Goal: Task Accomplishment & Management: Manage account settings

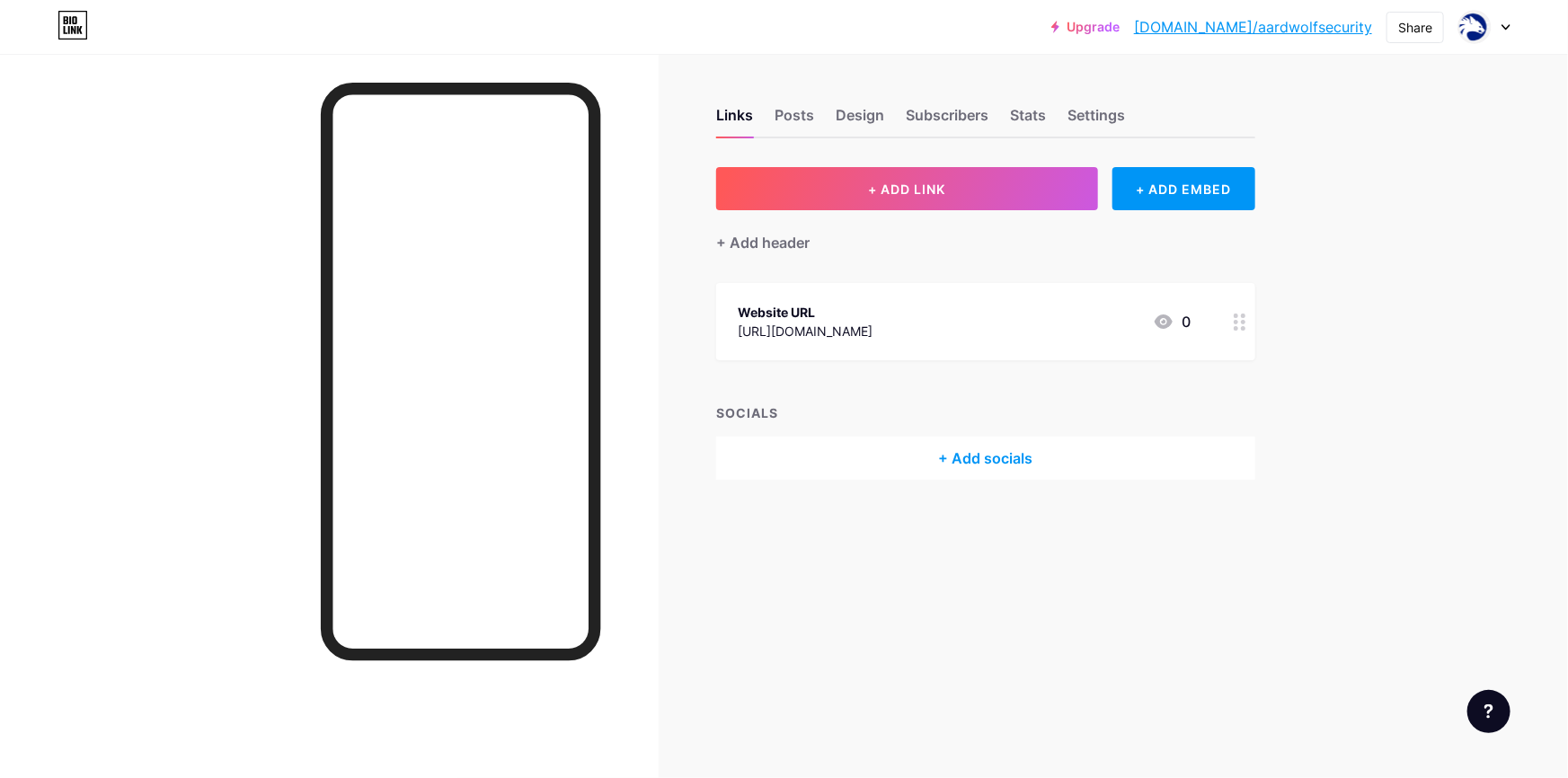
click at [1370, 256] on div "Upgrade [DOMAIN_NAME]/aardwo... [DOMAIN_NAME]/aardwolfsecurity Share Switch acc…" at bounding box center [784, 389] width 1568 height 778
click at [1402, 231] on div "Upgrade [DOMAIN_NAME]/aardwo... [DOMAIN_NAME]/aardwolfsecurity Share Switch acc…" at bounding box center [784, 389] width 1568 height 778
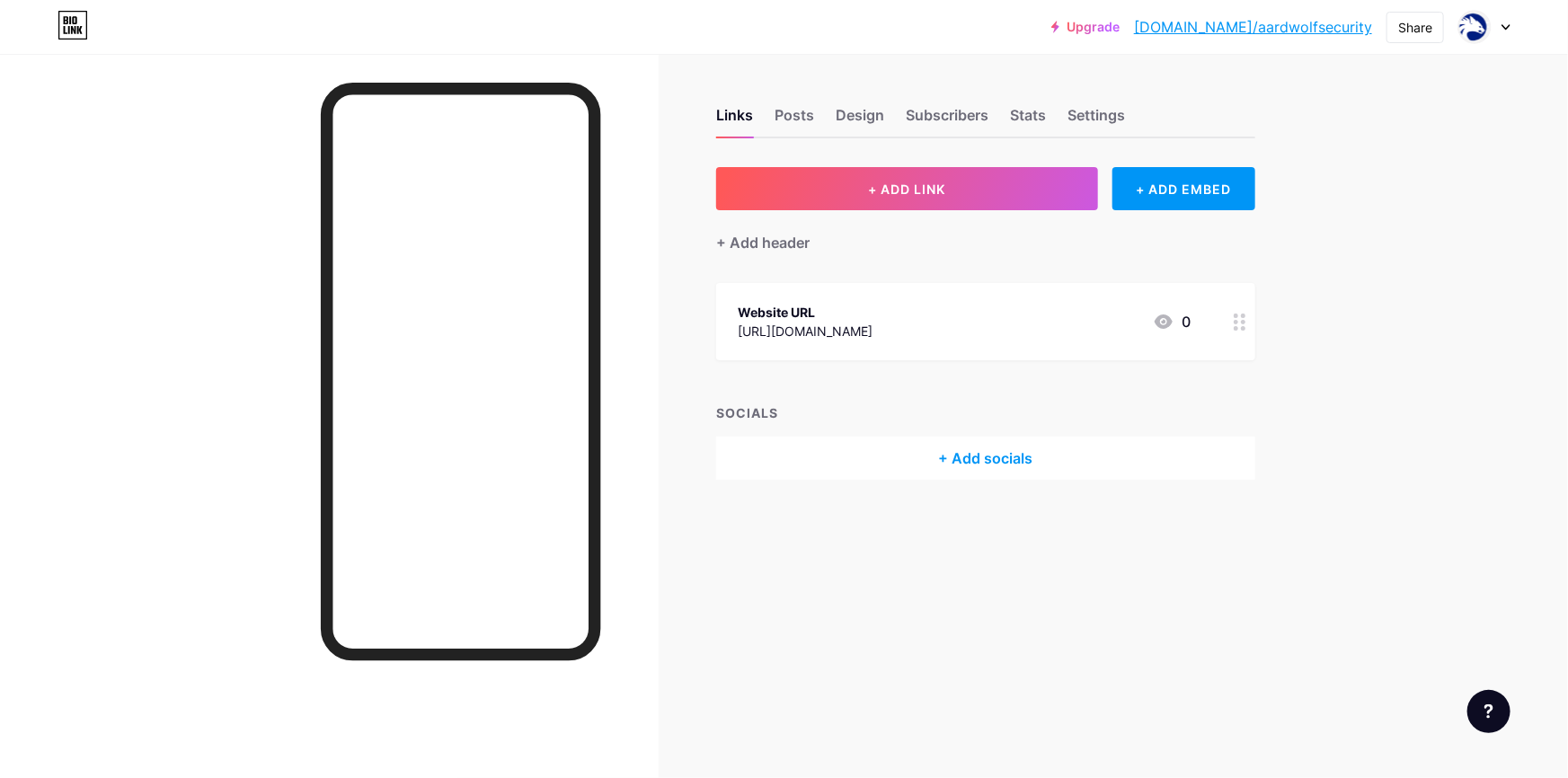
click at [1403, 231] on div "Upgrade [DOMAIN_NAME]/aardwo... [DOMAIN_NAME]/aardwolfsecurity Share Switch acc…" at bounding box center [784, 389] width 1568 height 778
click at [1425, 393] on div "Upgrade [DOMAIN_NAME]/aardwo... [DOMAIN_NAME]/aardwolfsecurity Share Switch acc…" at bounding box center [784, 389] width 1568 height 778
click at [878, 670] on div "Links Posts Design Subscribers Stats Settings + ADD LINK + ADD EMBED + Add head…" at bounding box center [665, 389] width 1330 height 778
click at [778, 619] on div "Links Posts Design Subscribers Stats Settings + ADD LINK + ADD EMBED + Add head…" at bounding box center [665, 389] width 1330 height 778
click at [856, 678] on div "Links Posts Design Subscribers Stats Settings + ADD LINK + ADD EMBED + Add head…" at bounding box center [665, 389] width 1330 height 778
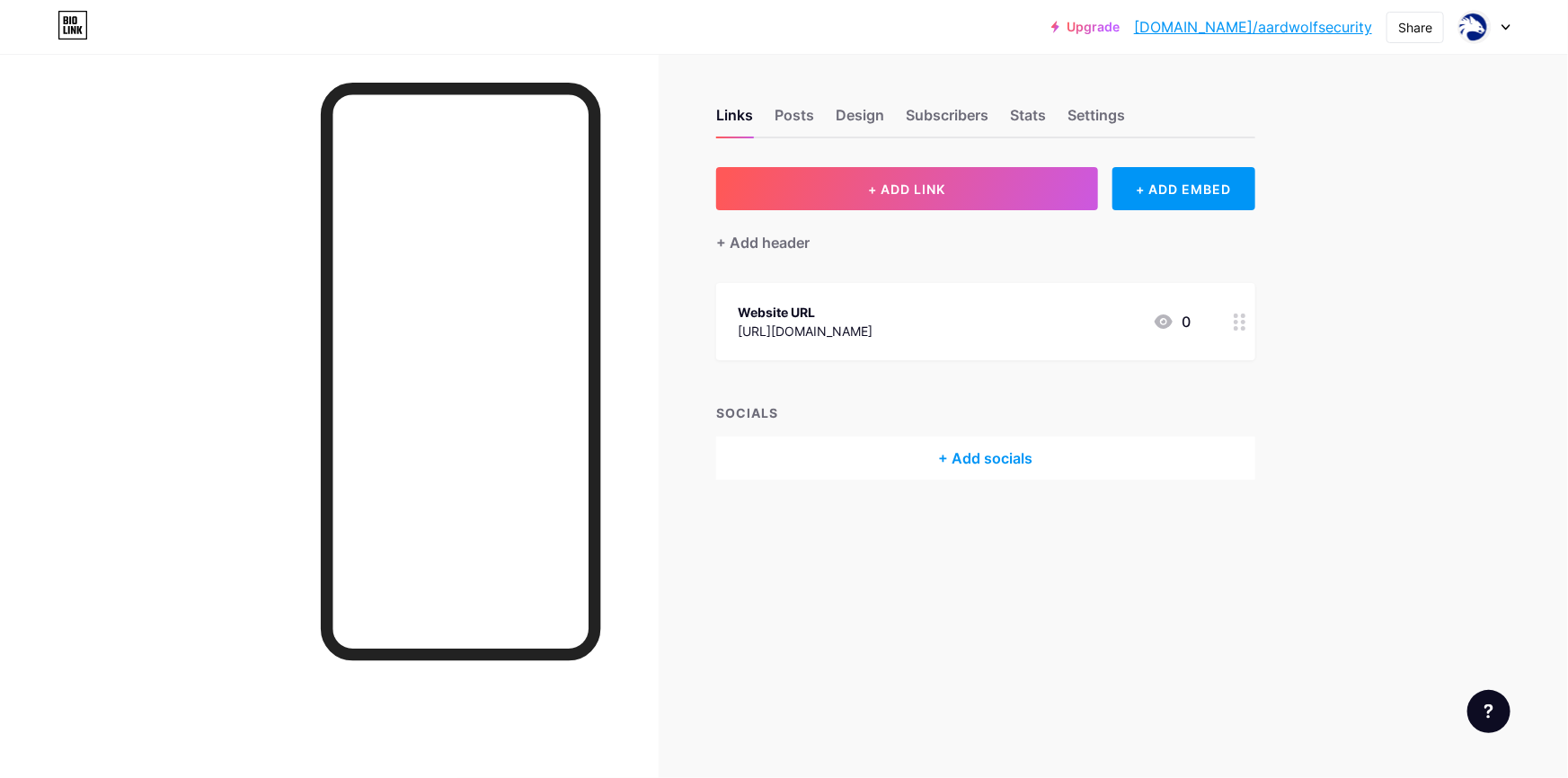
click at [707, 595] on div "Links Posts Design Subscribers Stats Settings + ADD LINK + ADD EMBED + Add head…" at bounding box center [665, 389] width 1330 height 778
click at [993, 529] on div "Links Posts Design Subscribers Stats Settings + ADD LINK + ADD EMBED + Add head…" at bounding box center [665, 312] width 1330 height 516
click at [801, 725] on div "Links Posts Design Subscribers Stats Settings + ADD LINK + ADD EMBED + Add head…" at bounding box center [665, 389] width 1330 height 778
drag, startPoint x: 768, startPoint y: 715, endPoint x: 774, endPoint y: 705, distance: 11.7
click at [772, 712] on div "Links Posts Design Subscribers Stats Settings + ADD LINK + ADD EMBED + Add head…" at bounding box center [665, 389] width 1330 height 778
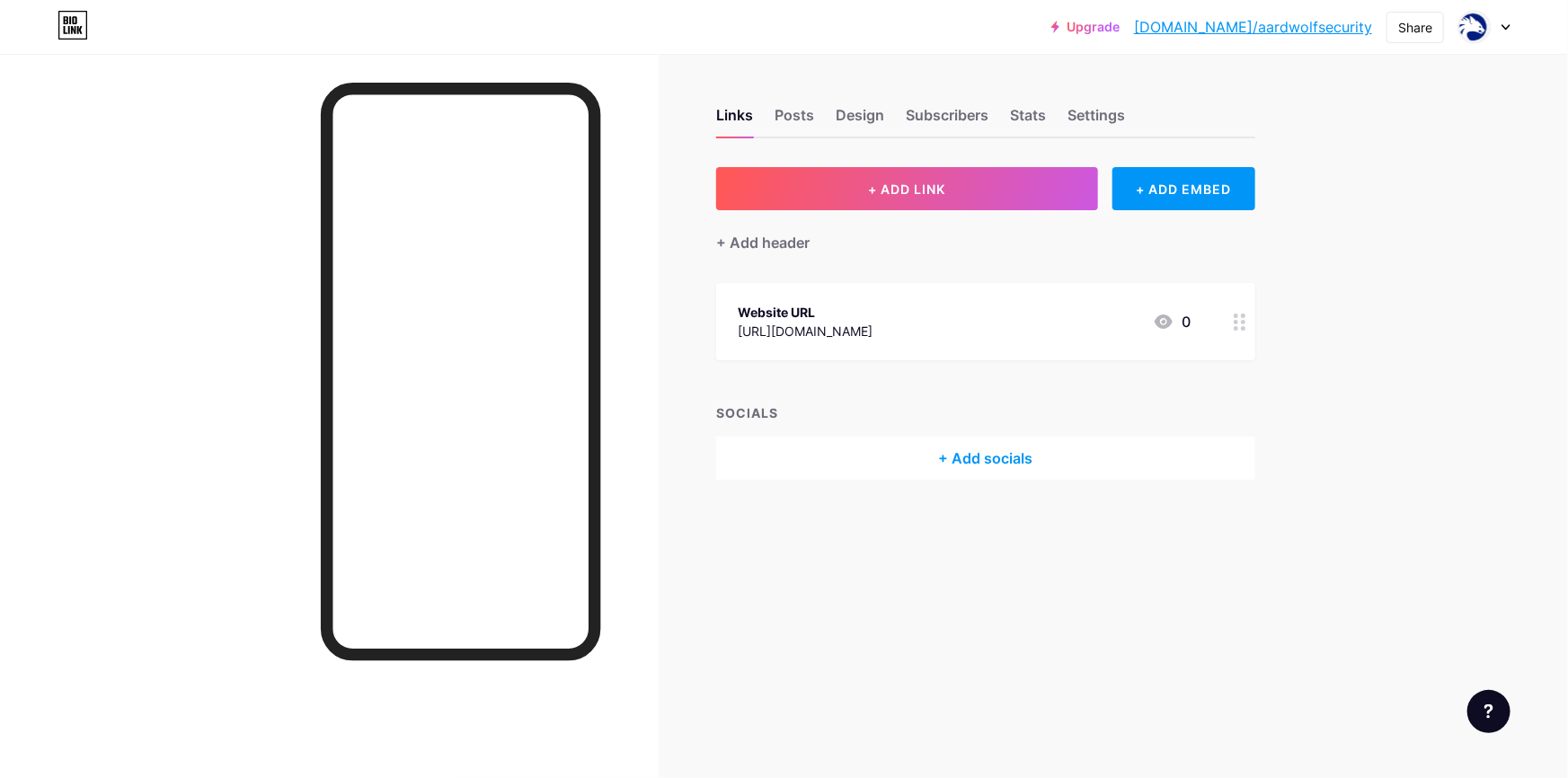
click at [1025, 551] on div "Links Posts Design Subscribers Stats Settings + ADD LINK + ADD EMBED + Add head…" at bounding box center [665, 312] width 1330 height 516
